Goal: Information Seeking & Learning: Stay updated

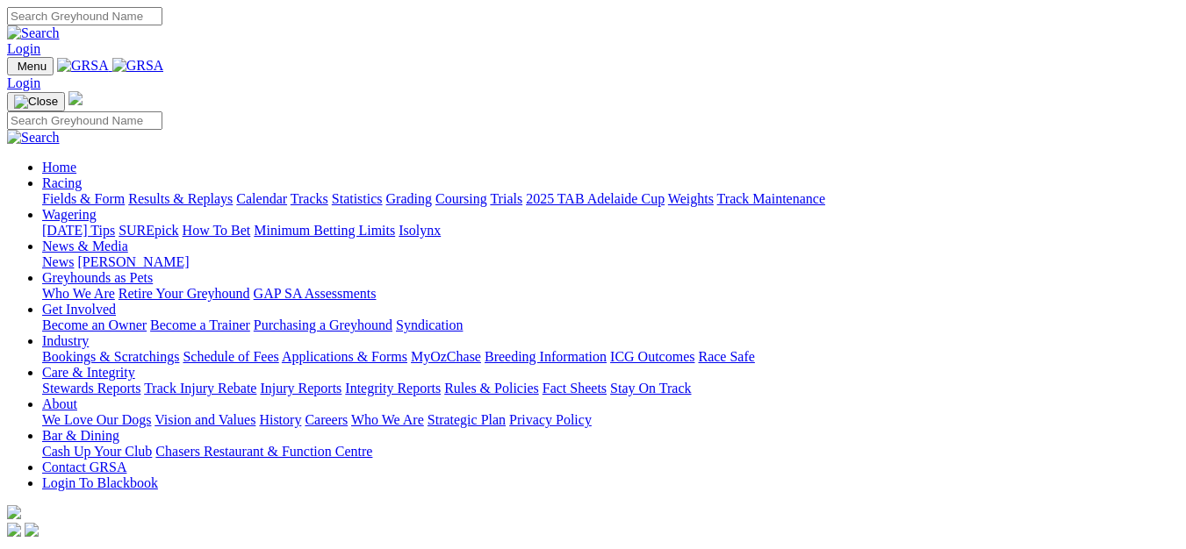
click at [82, 176] on link "Racing" at bounding box center [62, 183] width 40 height 15
click at [199, 191] on link "Results & Replays" at bounding box center [180, 198] width 104 height 15
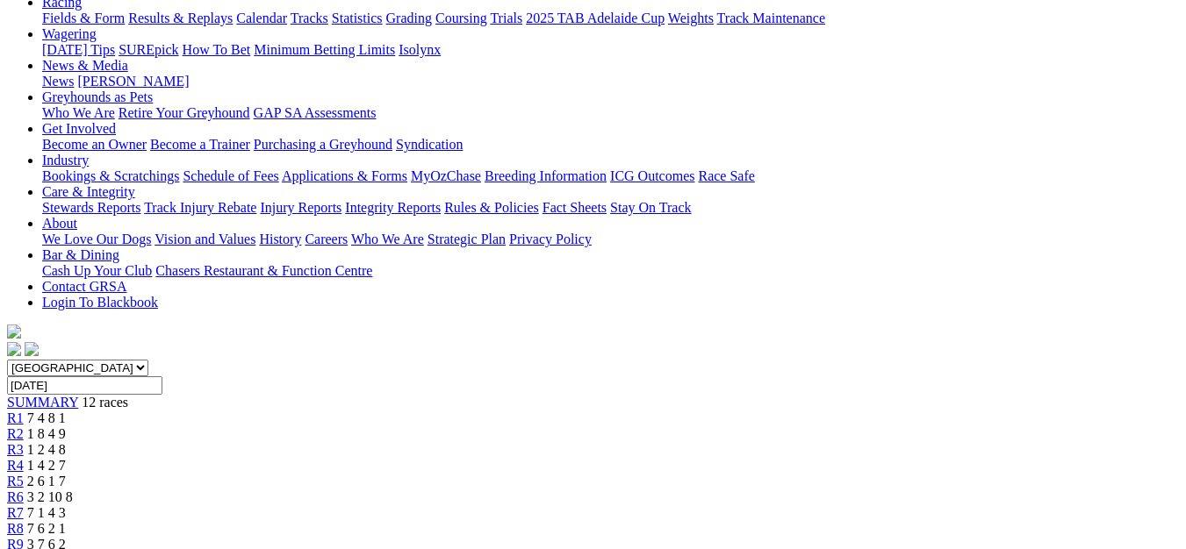
scroll to position [176, 0]
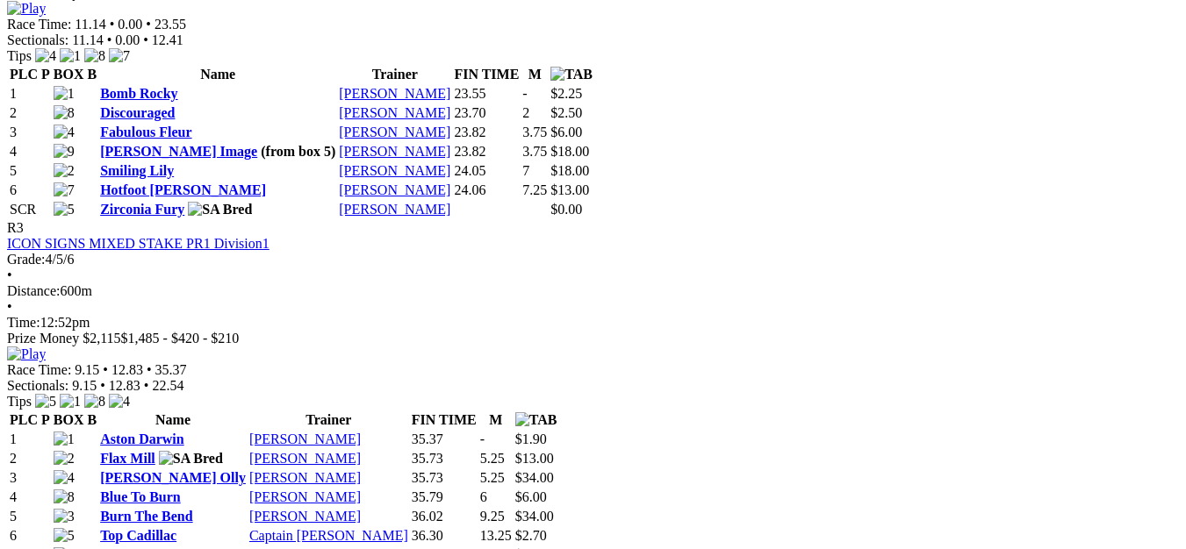
scroll to position [1404, 0]
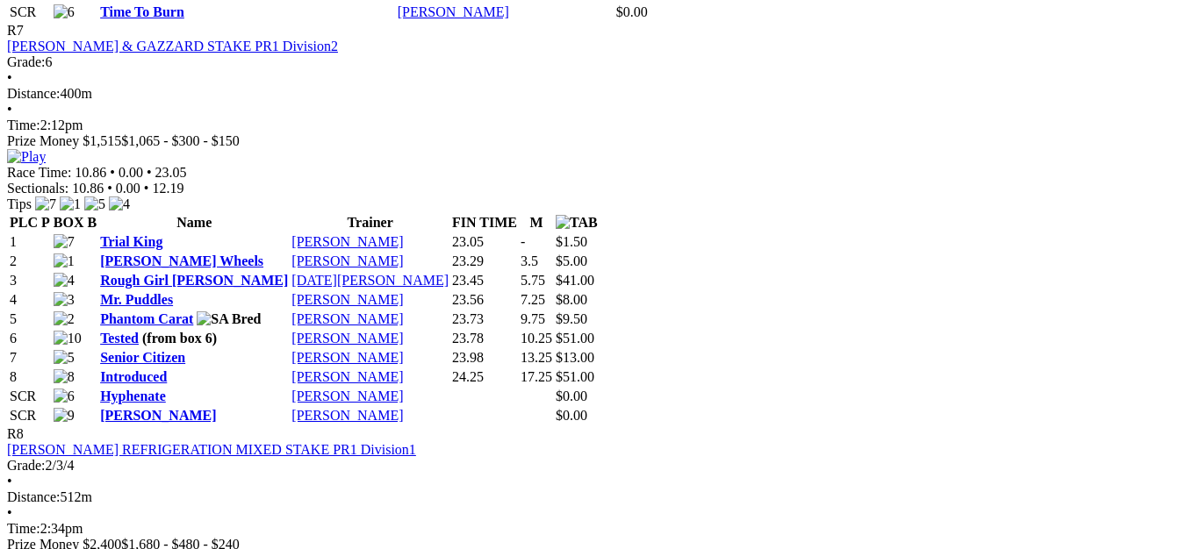
scroll to position [3072, 0]
